Goal: Task Accomplishment & Management: Complete application form

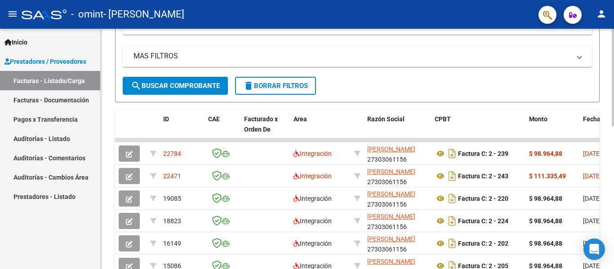
scroll to position [200, 0]
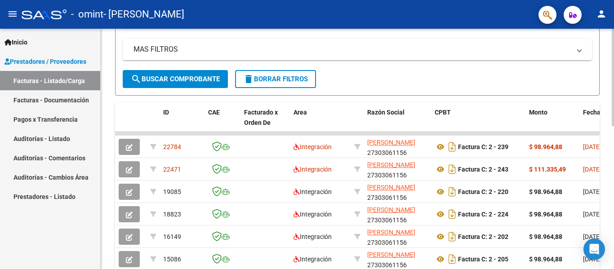
click at [614, 171] on div at bounding box center [613, 161] width 2 height 98
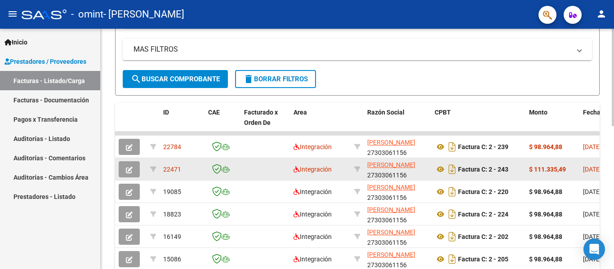
click at [126, 173] on icon "button" at bounding box center [129, 170] width 7 height 7
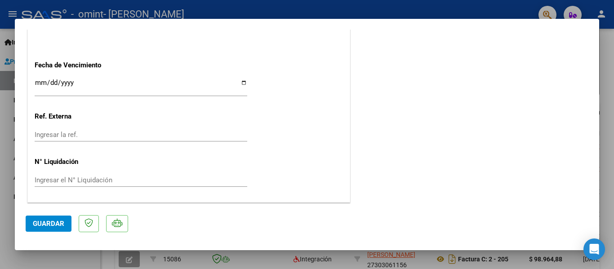
scroll to position [0, 0]
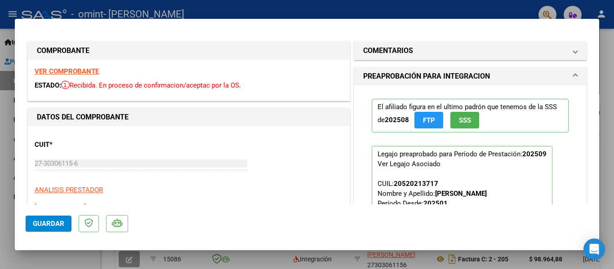
click at [614, 85] on div at bounding box center [307, 134] width 614 height 269
type input "$ 0,00"
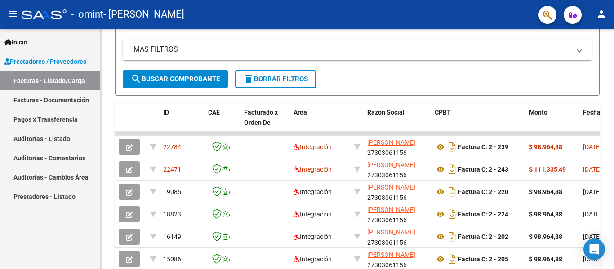
scroll to position [200, 0]
